Goal: Transaction & Acquisition: Book appointment/travel/reservation

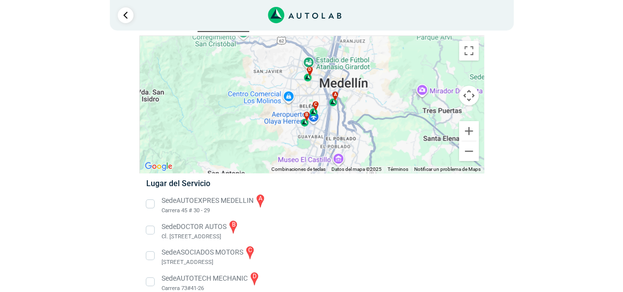
scroll to position [41, 0]
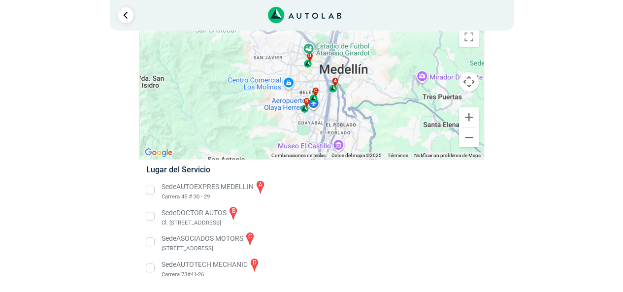
click at [150, 217] on li "Sede DOCTOR AUTOS b Cl. [STREET_ADDRESS]" at bounding box center [311, 216] width 345 height 22
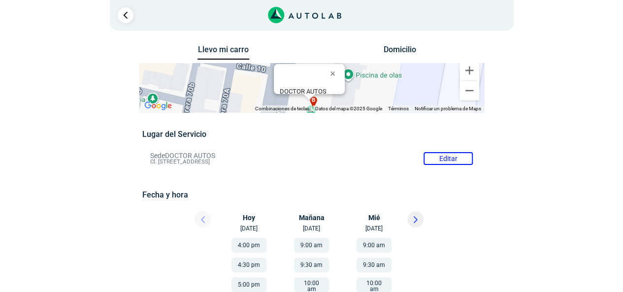
click at [312, 245] on button "9:00 am" at bounding box center [311, 245] width 35 height 15
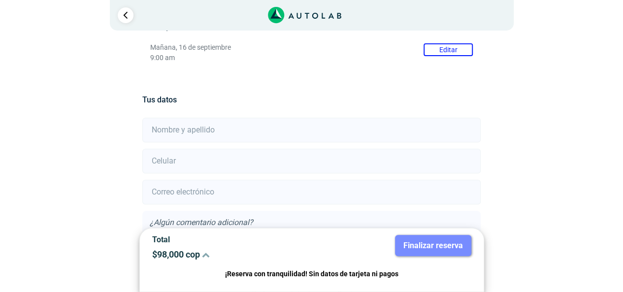
scroll to position [163, 0]
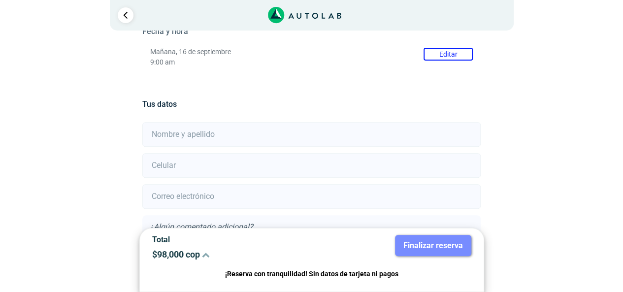
click at [232, 131] on input "text" at bounding box center [311, 134] width 338 height 25
type input "h"
type input "[PERSON_NAME]"
click at [177, 166] on input "number" at bounding box center [311, 165] width 338 height 25
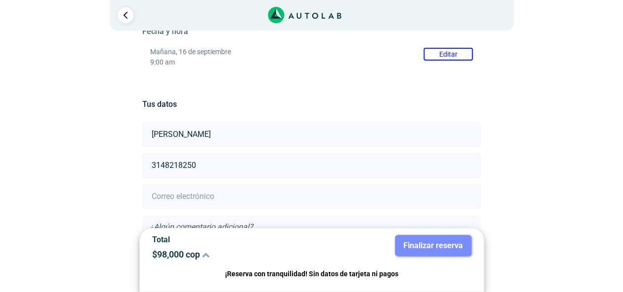
type input "3148218250"
click at [148, 197] on input "email" at bounding box center [311, 196] width 338 height 25
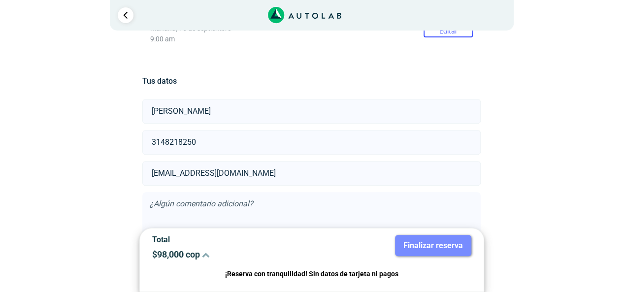
scroll to position [242, 0]
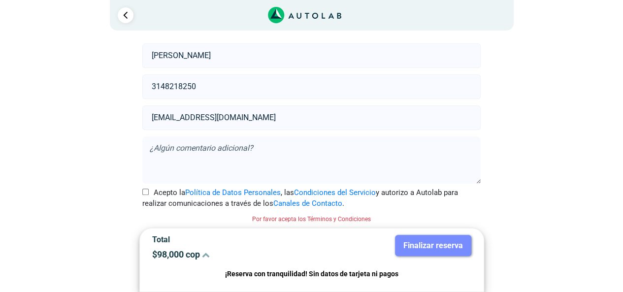
type input "[EMAIL_ADDRESS][DOMAIN_NAME]"
click at [144, 189] on input "Acepto la Política de Datos Personales , las Condiciones del Servicio y autoriz…" at bounding box center [145, 192] width 6 height 6
checkbox input "true"
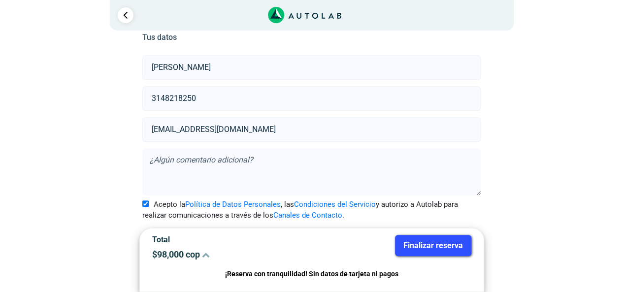
scroll to position [229, 0]
click at [449, 247] on button "Finalizar reserva" at bounding box center [433, 245] width 76 height 21
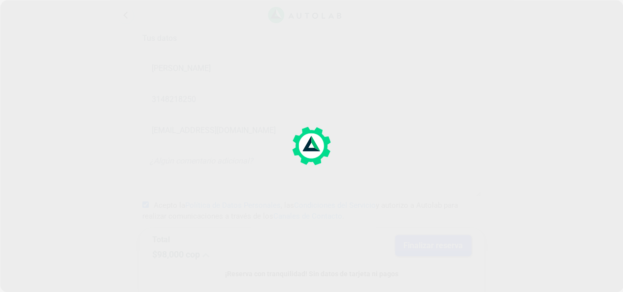
scroll to position [0, 0]
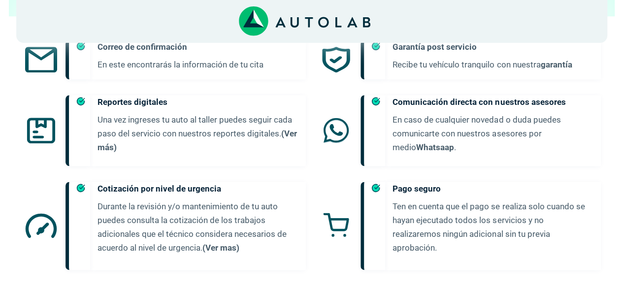
scroll to position [595, 0]
